Goal: Navigation & Orientation: Go to known website

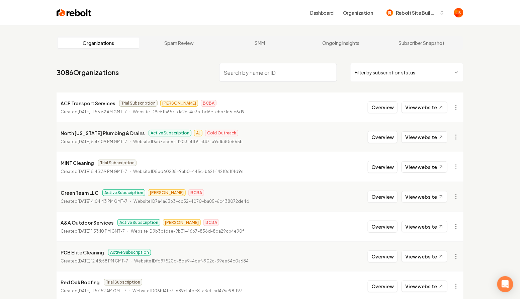
click at [365, 85] on nav "3086 Organizations Filter by subscription status" at bounding box center [260, 74] width 407 height 29
click at [368, 80] on html "Dashboard Organization Rebolt Site Builder Organizations Spam Review SMM Ongoin…" at bounding box center [260, 149] width 520 height 299
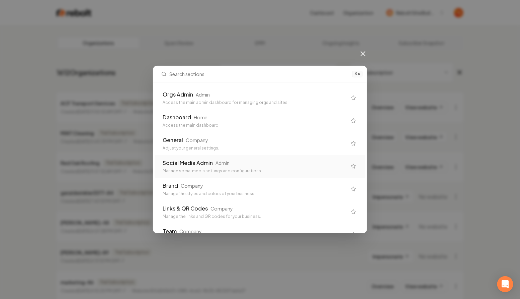
click at [248, 143] on div "General Company" at bounding box center [255, 140] width 184 height 8
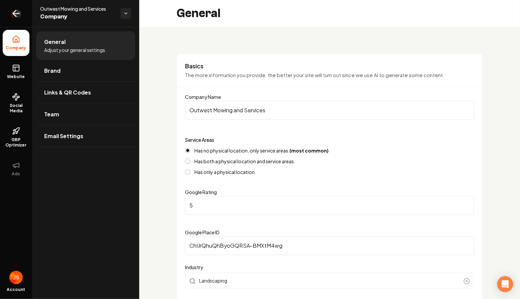
click at [9, 13] on link "Return to dashboard" at bounding box center [16, 13] width 32 height 27
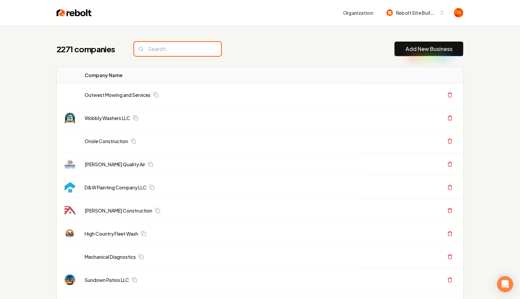
click at [180, 52] on input "search" at bounding box center [177, 49] width 87 height 14
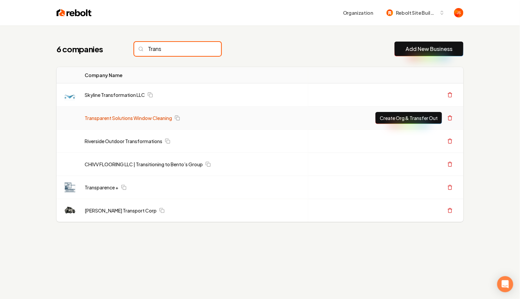
type input "Trans"
click at [143, 116] on link "Transparent Solutions Window Cleaning" at bounding box center [128, 117] width 87 height 7
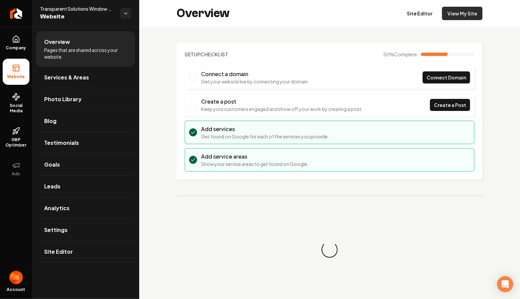
click at [467, 16] on link "View My Site" at bounding box center [462, 13] width 40 height 13
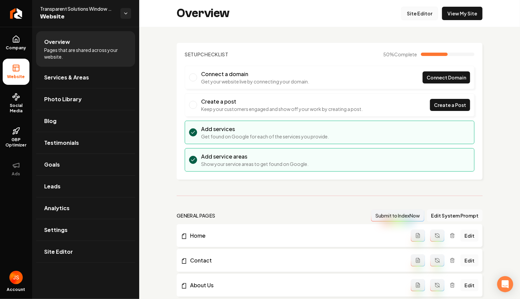
click at [426, 11] on link "Site Editor" at bounding box center [419, 13] width 37 height 13
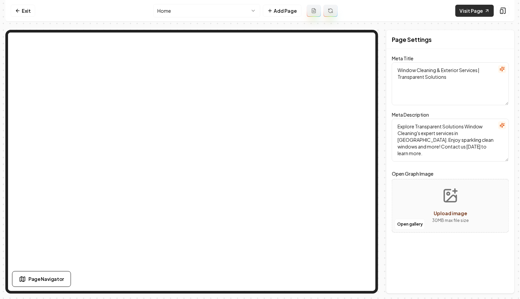
click at [462, 13] on link "Visit Page" at bounding box center [475, 11] width 38 height 12
